Goal: Information Seeking & Learning: Learn about a topic

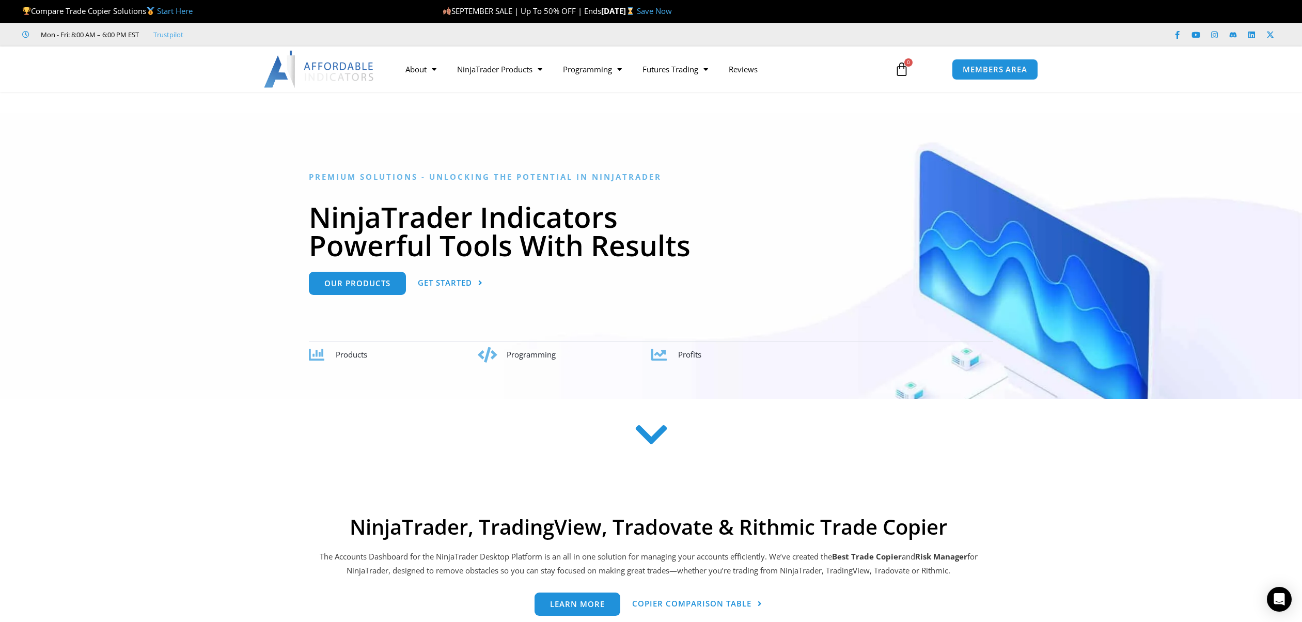
drag, startPoint x: 353, startPoint y: 330, endPoint x: 328, endPoint y: 354, distance: 35.8
click at [353, 330] on div "Premium Solutions - Unlocking the Potential in NinjaTrader NinjaTrader Indicato…" at bounding box center [651, 267] width 685 height 191
click at [328, 353] on div "Products" at bounding box center [394, 354] width 171 height 15
click at [342, 357] on span "Products" at bounding box center [352, 354] width 32 height 10
click at [523, 67] on link "NinjaTrader Products" at bounding box center [500, 69] width 106 height 24
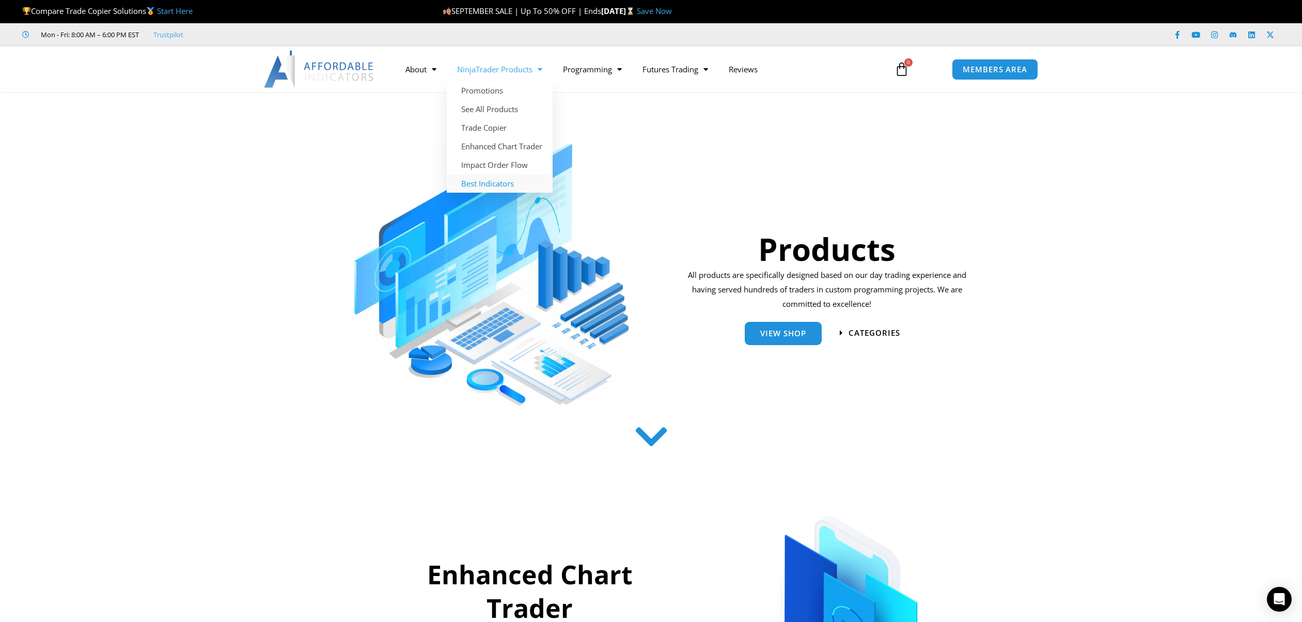
click at [504, 179] on link "Best Indicators" at bounding box center [500, 183] width 106 height 19
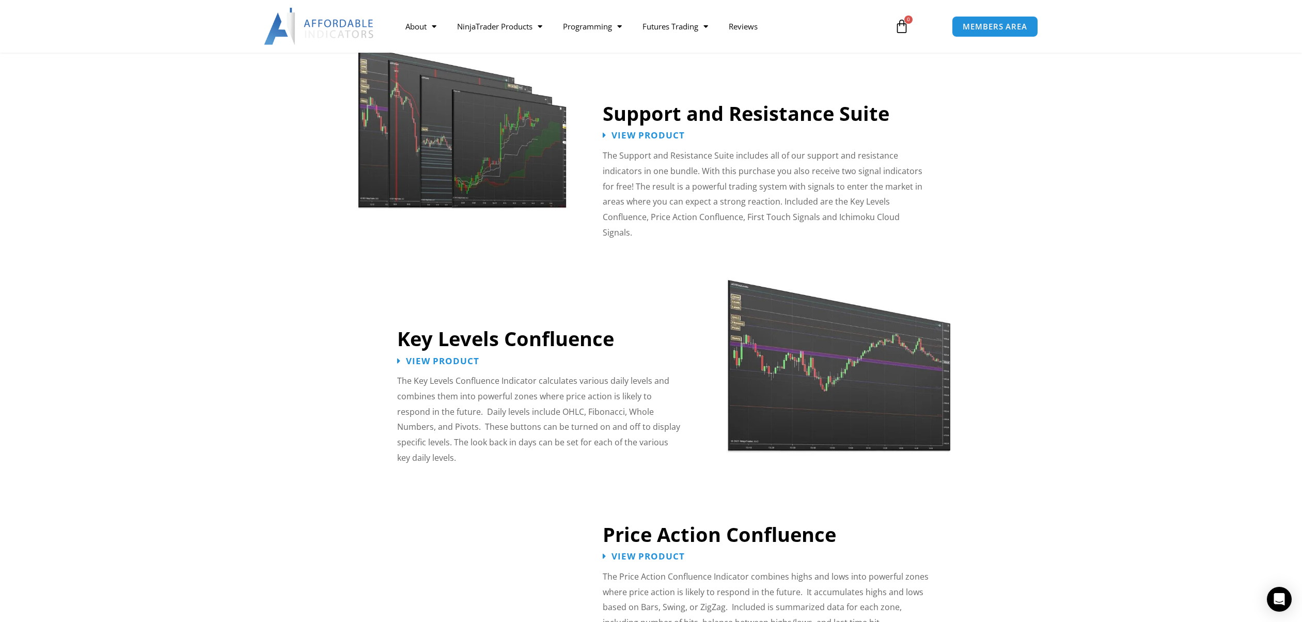
scroll to position [930, 0]
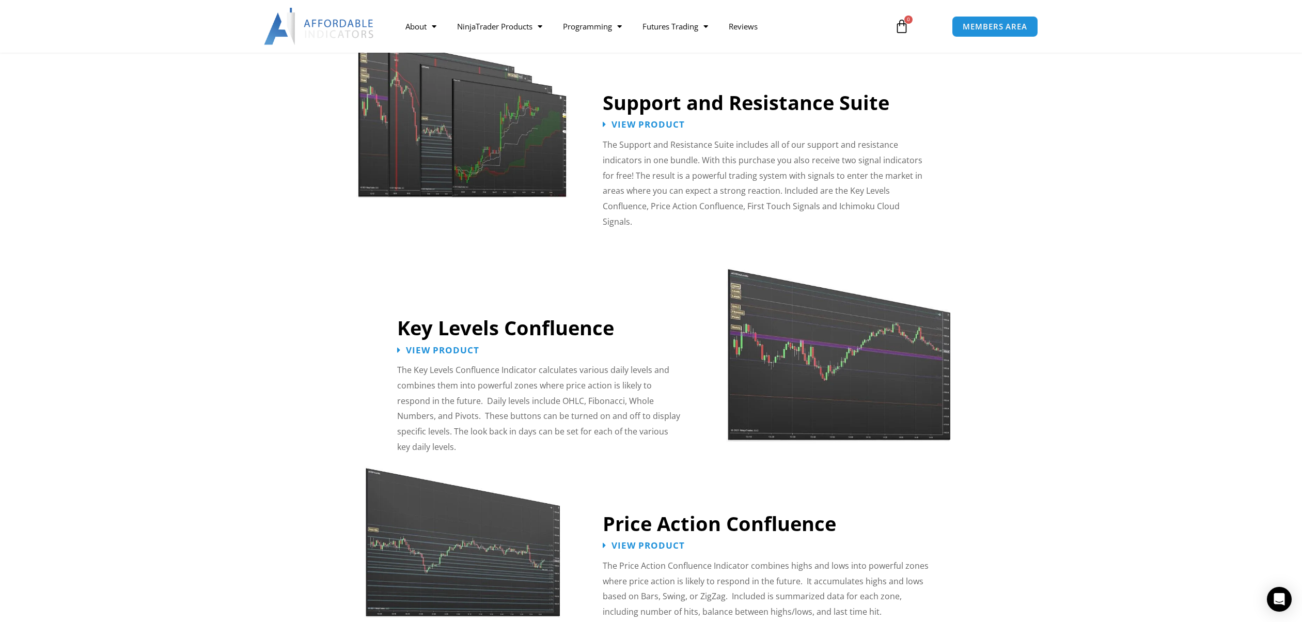
click at [637, 110] on link "Support and Resistance Suite" at bounding box center [746, 102] width 287 height 27
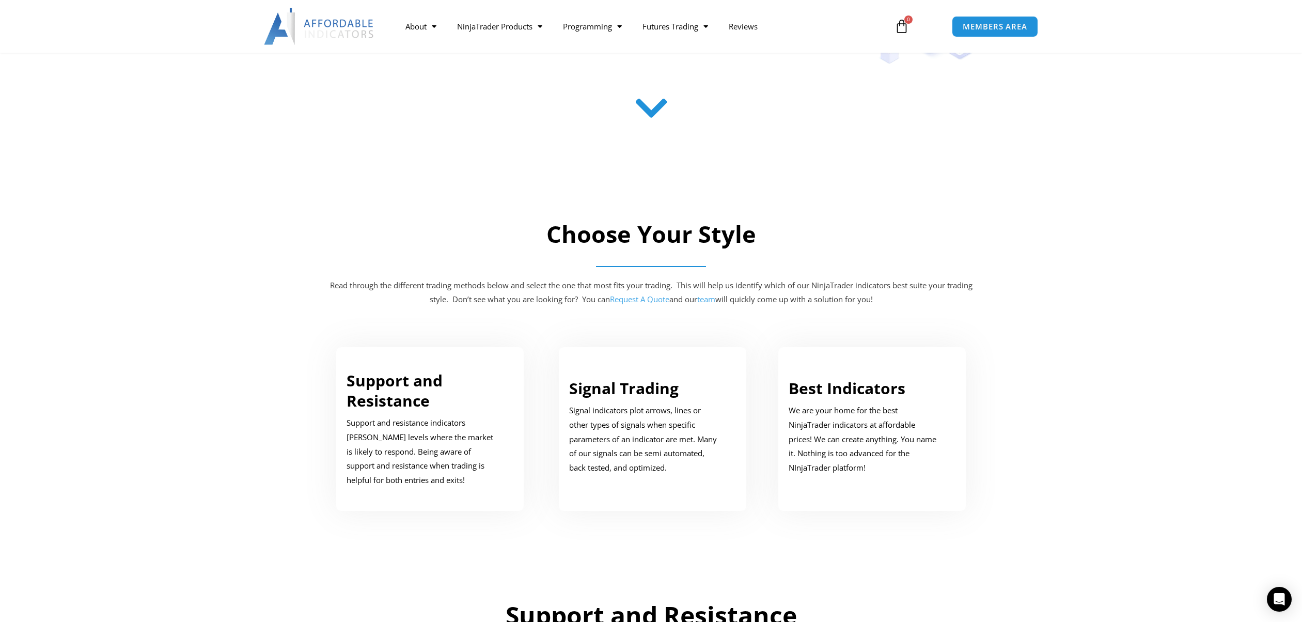
scroll to position [310, 0]
click at [498, 63] on link "See All Products" at bounding box center [500, 66] width 106 height 19
